Goal: Task Accomplishment & Management: Manage account settings

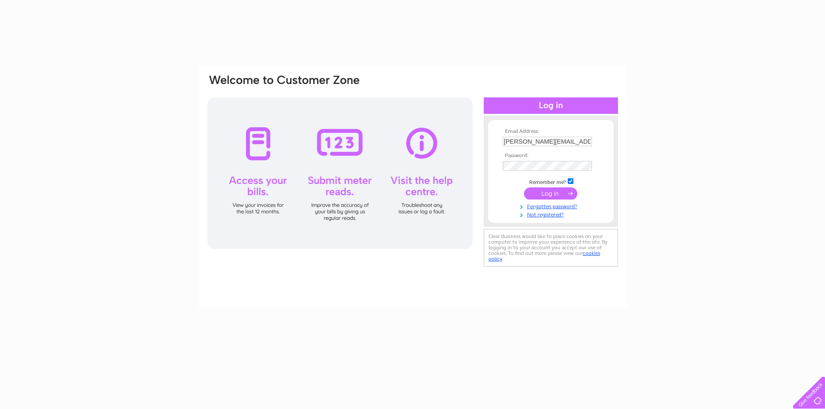
click at [544, 190] on input "submit" at bounding box center [550, 194] width 53 height 12
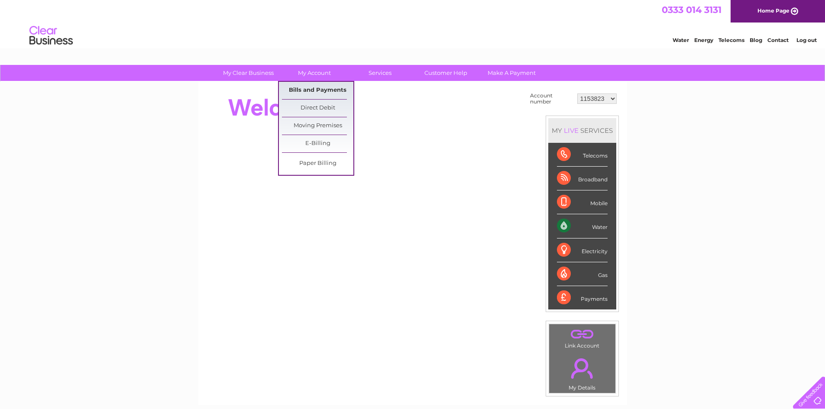
drag, startPoint x: 315, startPoint y: 87, endPoint x: 322, endPoint y: 94, distance: 9.5
click at [315, 87] on link "Bills and Payments" at bounding box center [317, 90] width 71 height 17
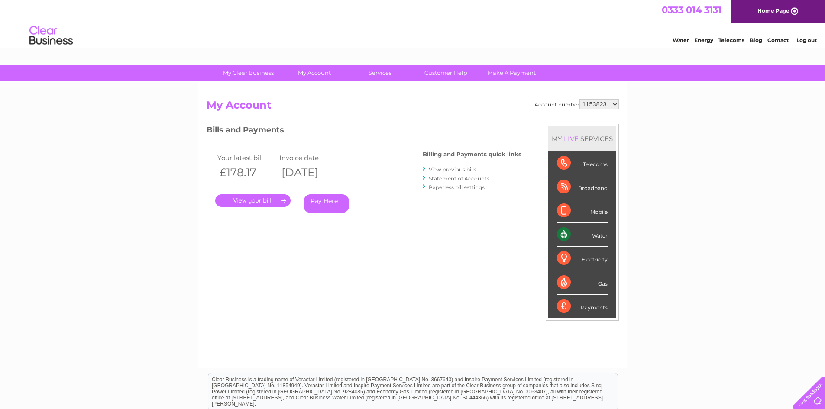
click at [451, 168] on link "View previous bills" at bounding box center [453, 169] width 48 height 6
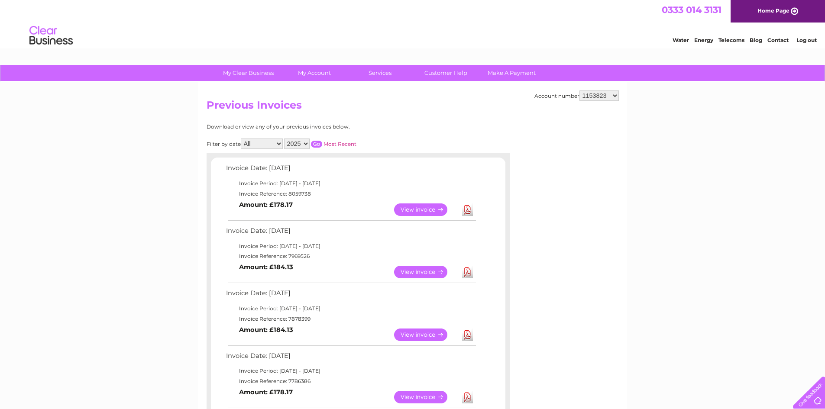
click at [406, 207] on link "View" at bounding box center [426, 210] width 64 height 13
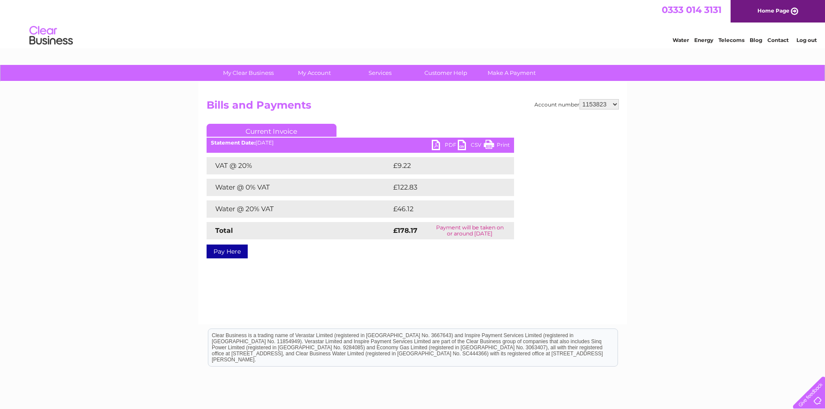
click at [448, 143] on link "PDF" at bounding box center [445, 146] width 26 height 13
